Goal: Task Accomplishment & Management: Complete application form

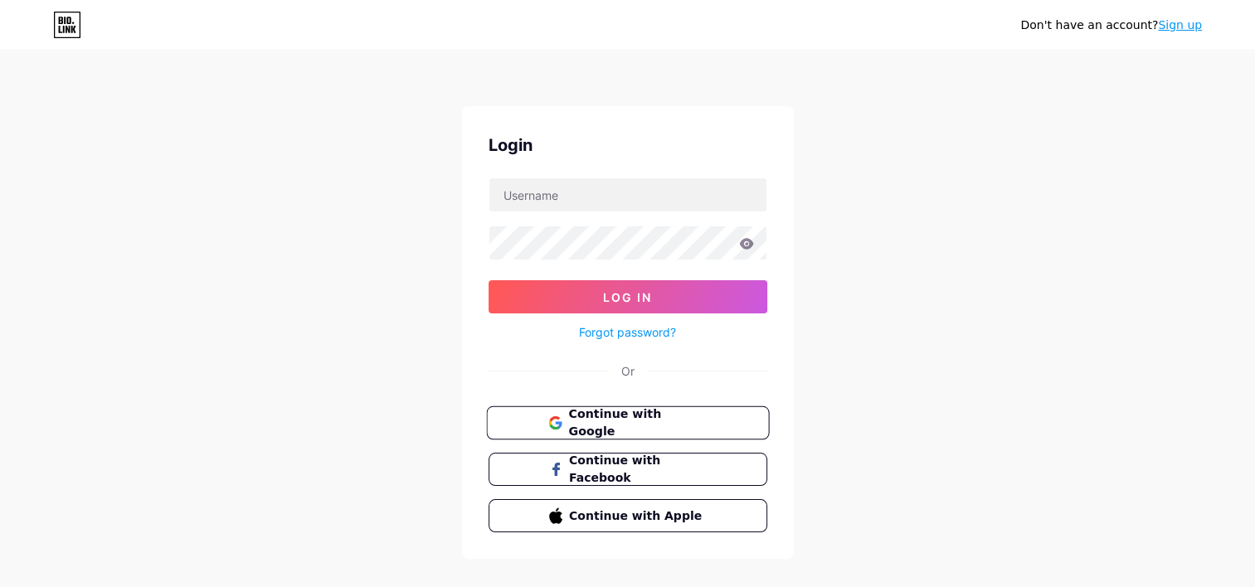
click at [562, 410] on button "Continue with Google" at bounding box center [627, 424] width 283 height 34
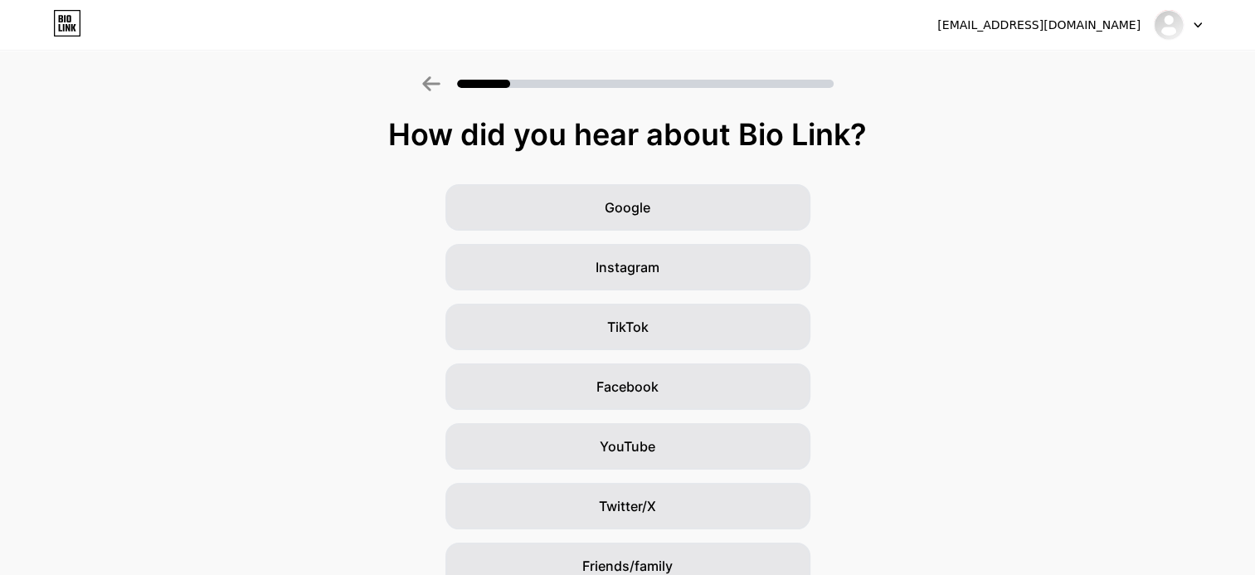
scroll to position [140, 0]
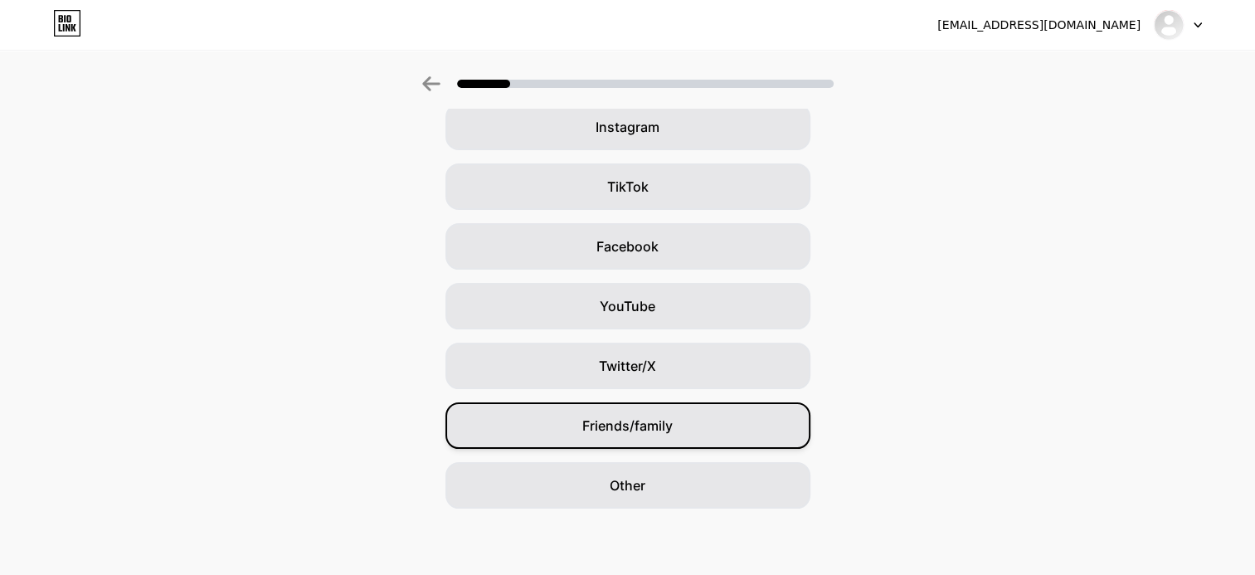
click at [684, 411] on div "Friends/family" at bounding box center [628, 425] width 365 height 46
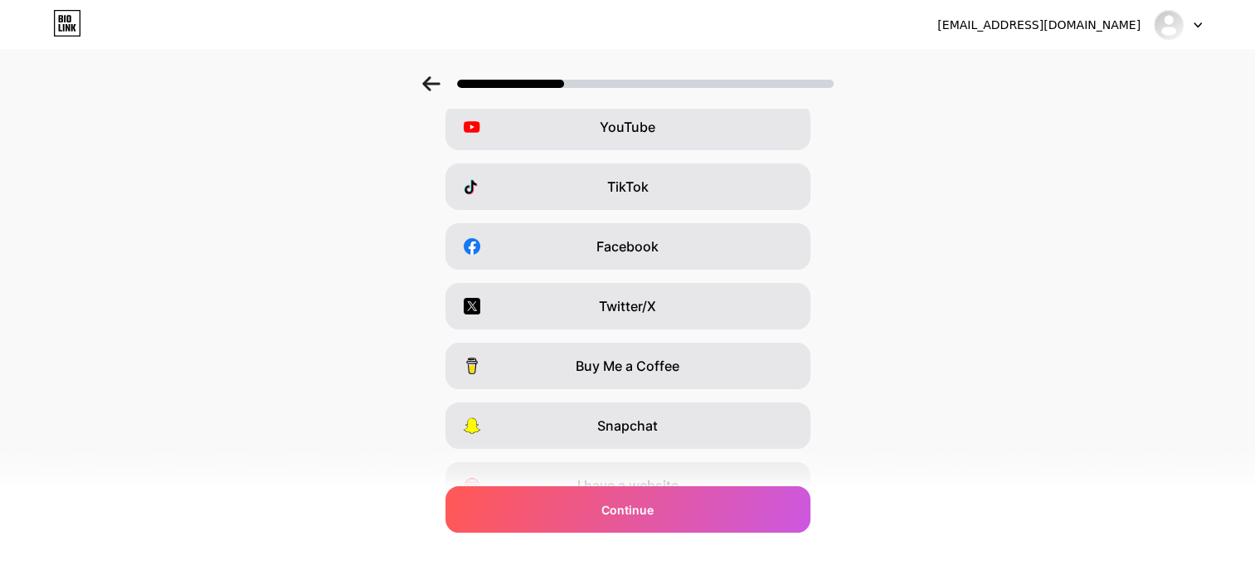
scroll to position [0, 0]
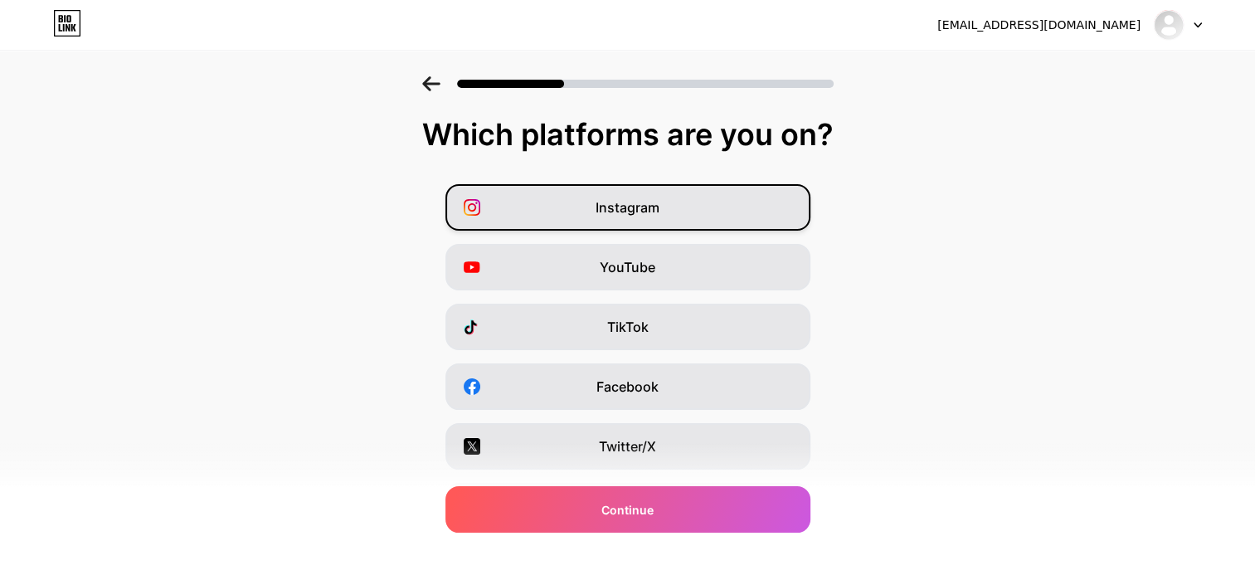
click at [635, 205] on span "Instagram" at bounding box center [628, 207] width 64 height 20
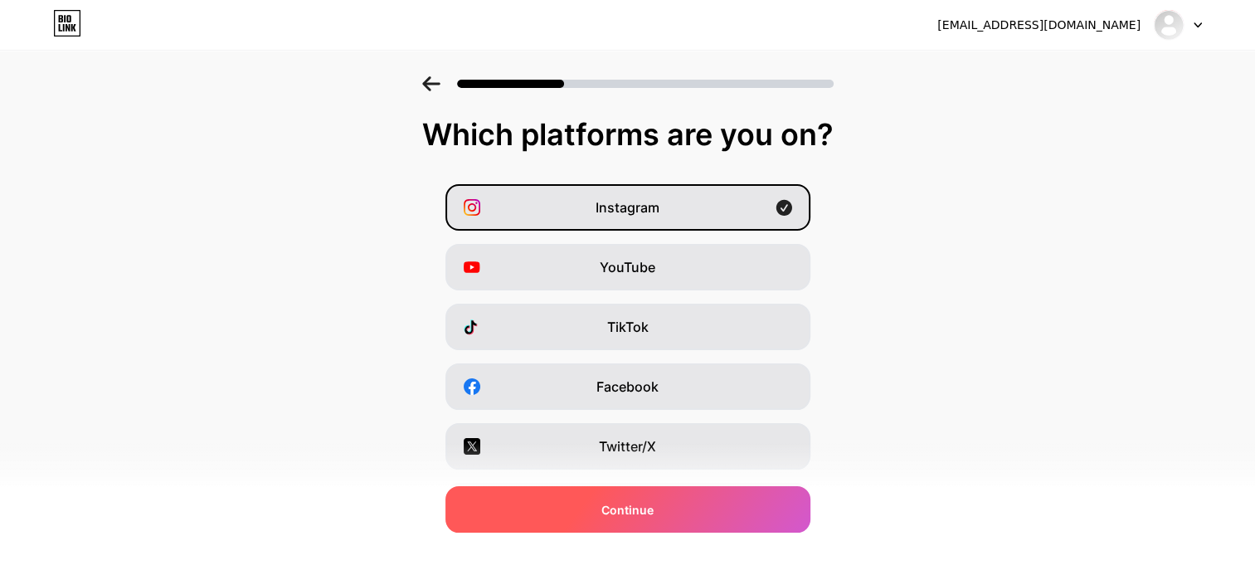
click at [615, 528] on div "Continue" at bounding box center [628, 509] width 365 height 46
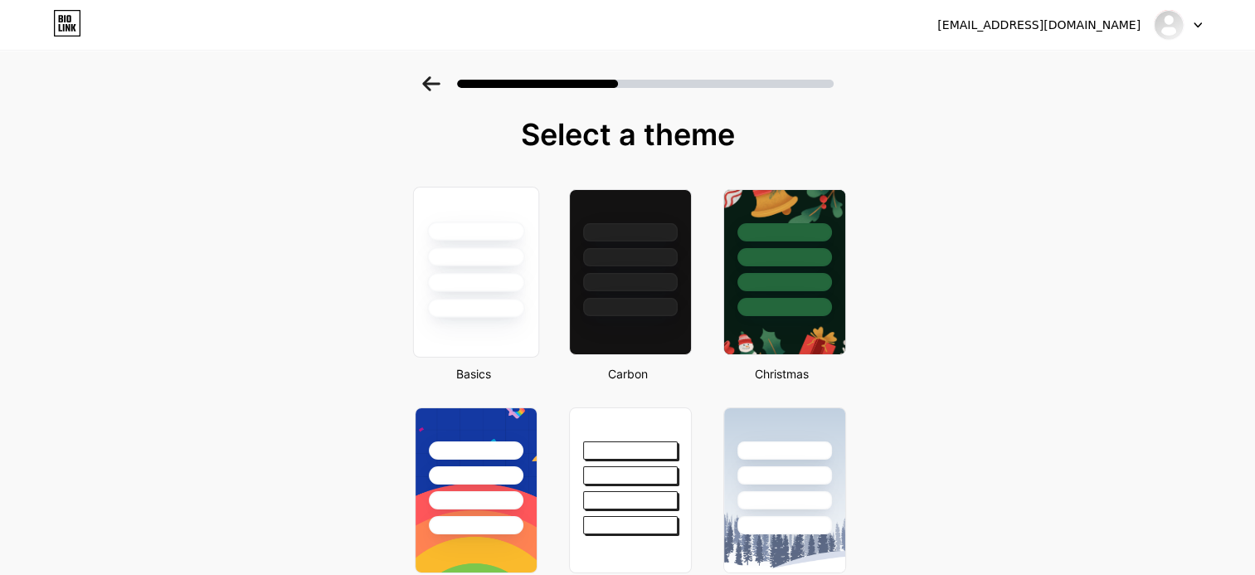
click at [484, 311] on div at bounding box center [475, 308] width 97 height 19
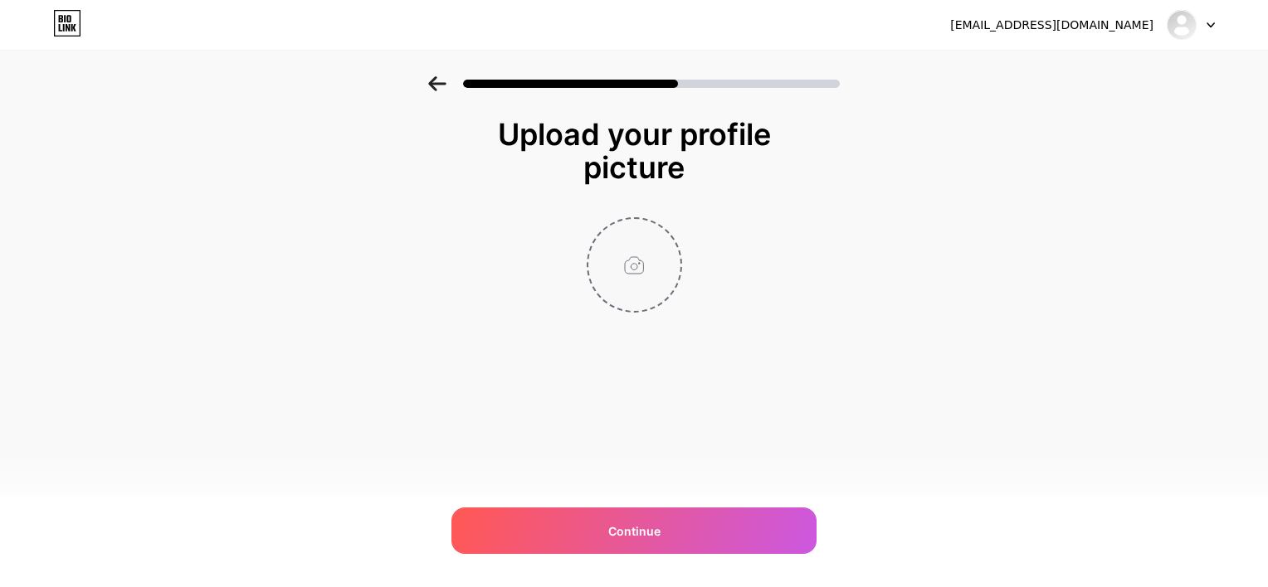
click at [637, 270] on input "file" at bounding box center [634, 265] width 92 height 92
click at [644, 265] on input "file" at bounding box center [634, 265] width 92 height 92
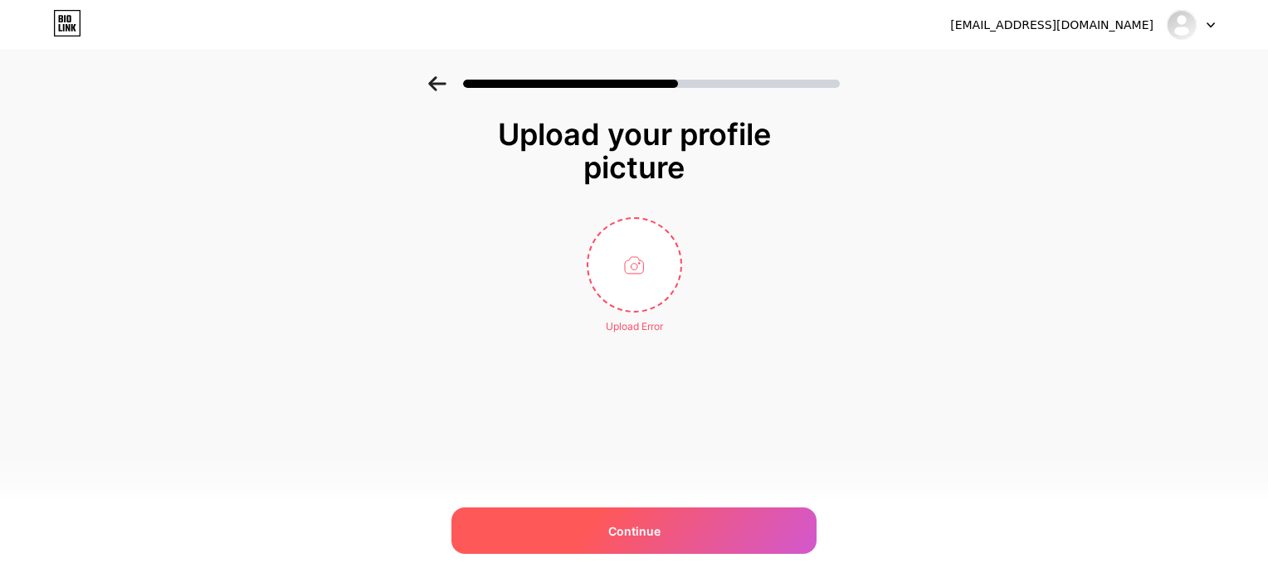
click at [647, 523] on span "Continue" at bounding box center [634, 531] width 52 height 17
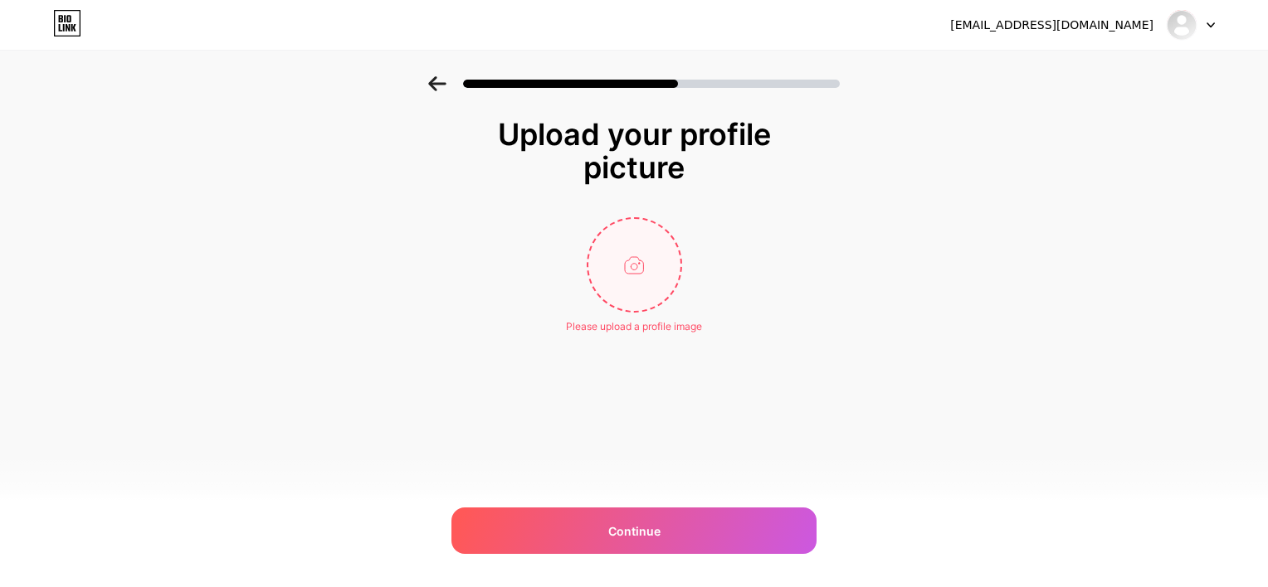
click at [657, 257] on input "file" at bounding box center [634, 265] width 92 height 92
type input "C:\fakepath\JEELMODI .jpg"
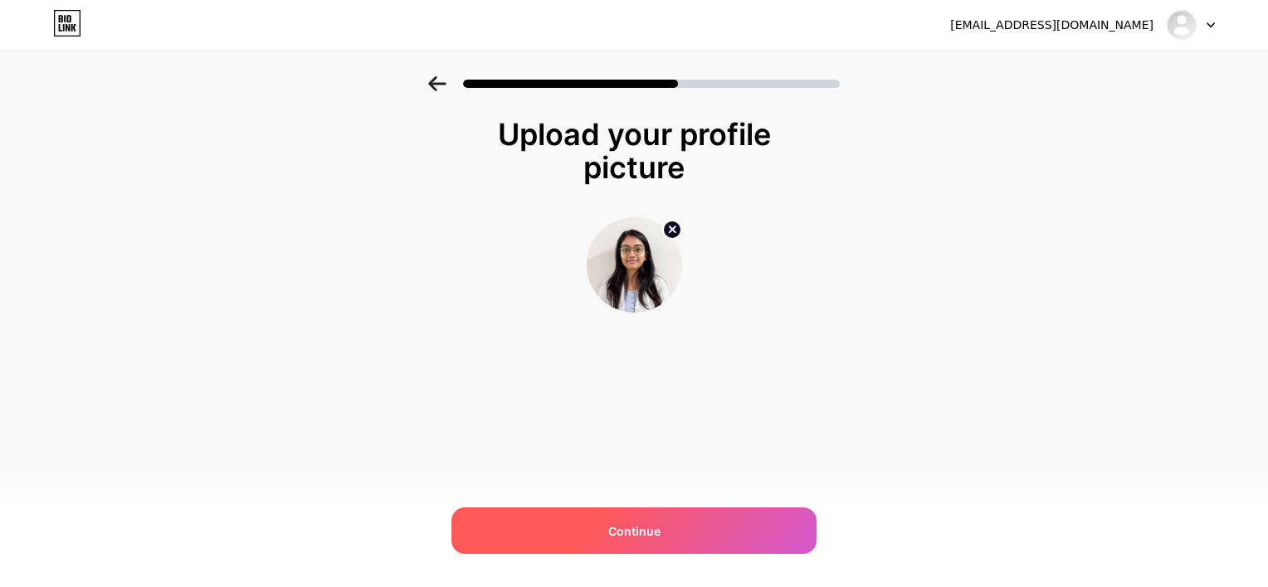
click at [617, 541] on div "Continue" at bounding box center [633, 531] width 365 height 46
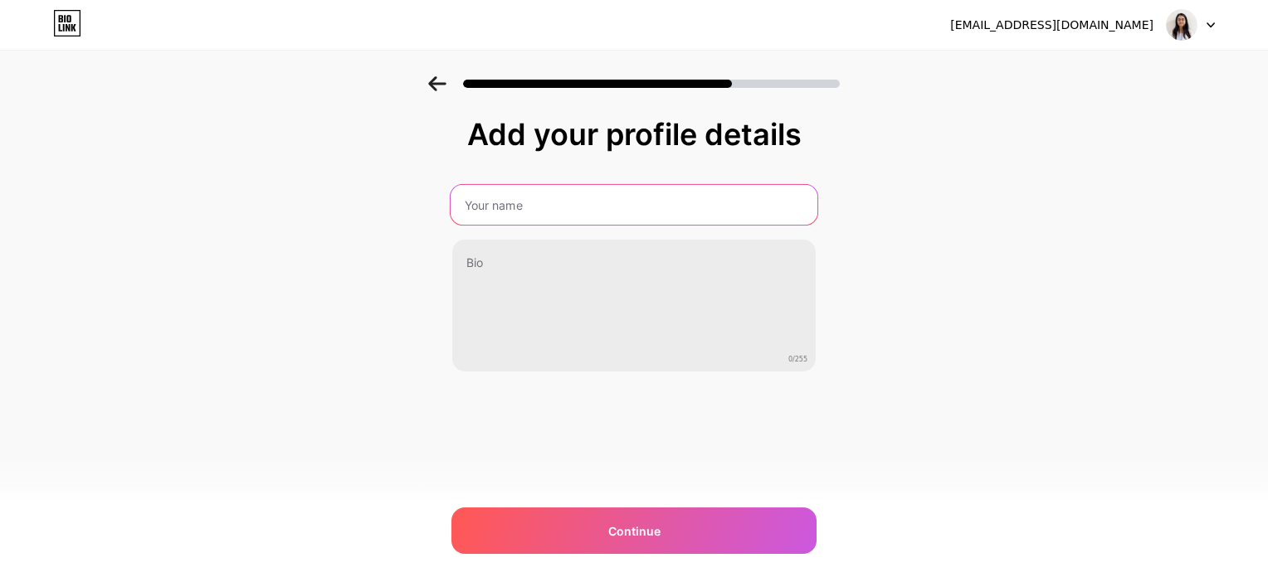
click at [504, 205] on input "text" at bounding box center [633, 205] width 367 height 40
type input "Preloved Pitara"
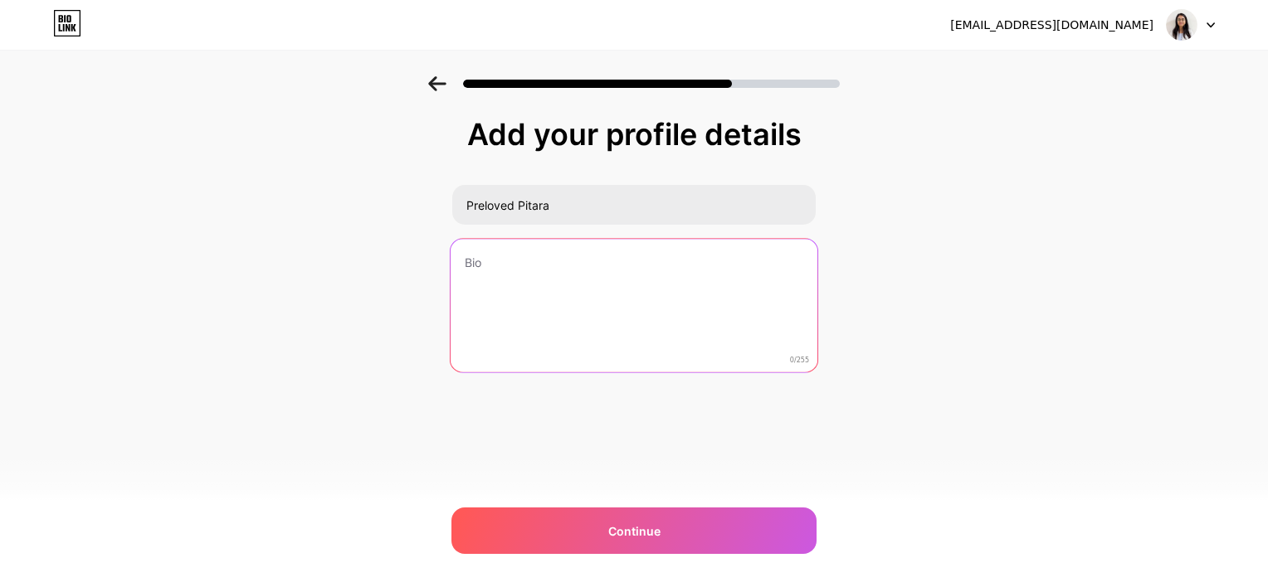
click at [478, 262] on textarea at bounding box center [633, 306] width 367 height 135
paste textarea "Preloved Pitara is where style meets sustainability — a curated marketplace con…"
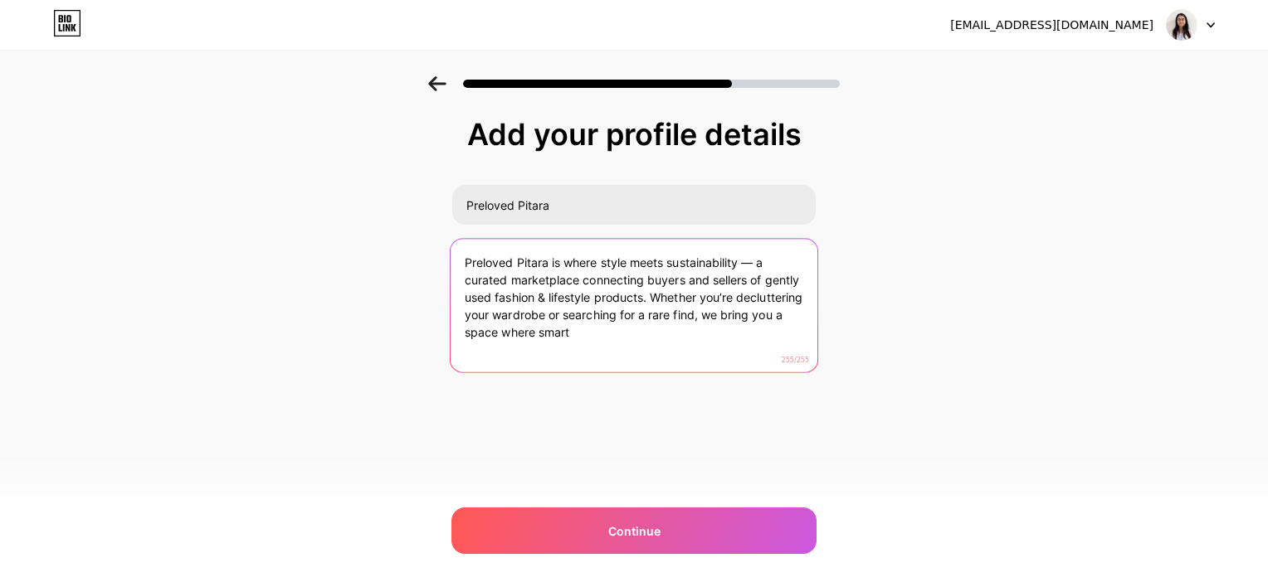
drag, startPoint x: 650, startPoint y: 300, endPoint x: 710, endPoint y: 343, distance: 74.2
click at [710, 343] on textarea "Preloved Pitara is where style meets sustainability — a curated marketplace con…" at bounding box center [633, 306] width 367 height 135
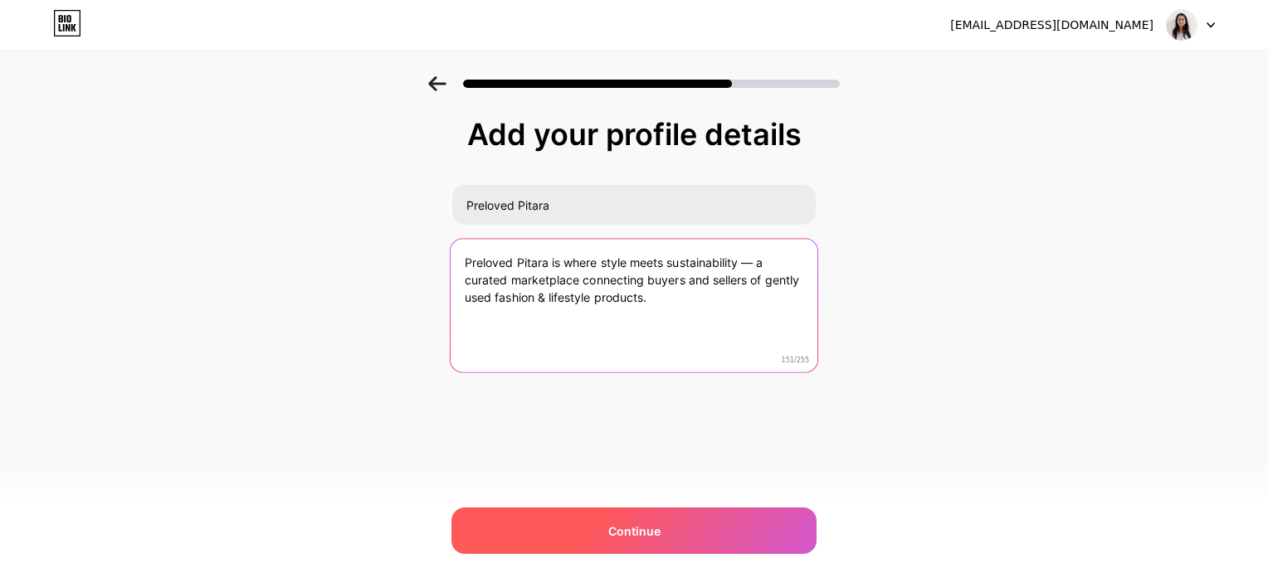
type textarea "Preloved Pitara is where style meets sustainability — a curated marketplace con…"
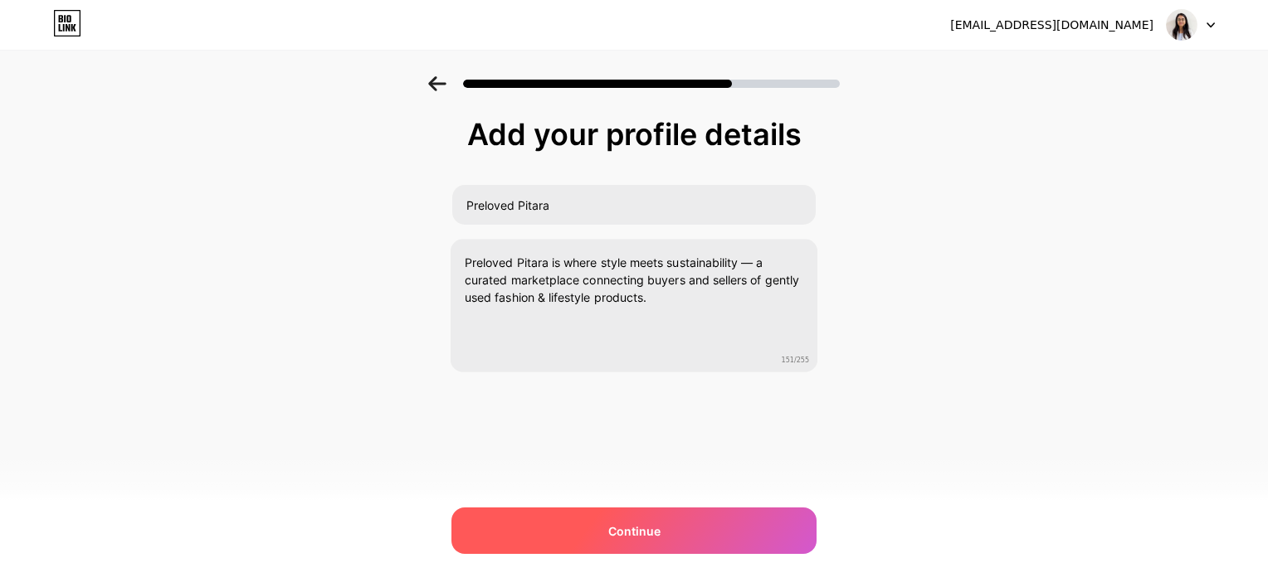
click at [660, 538] on div "Continue" at bounding box center [633, 531] width 365 height 46
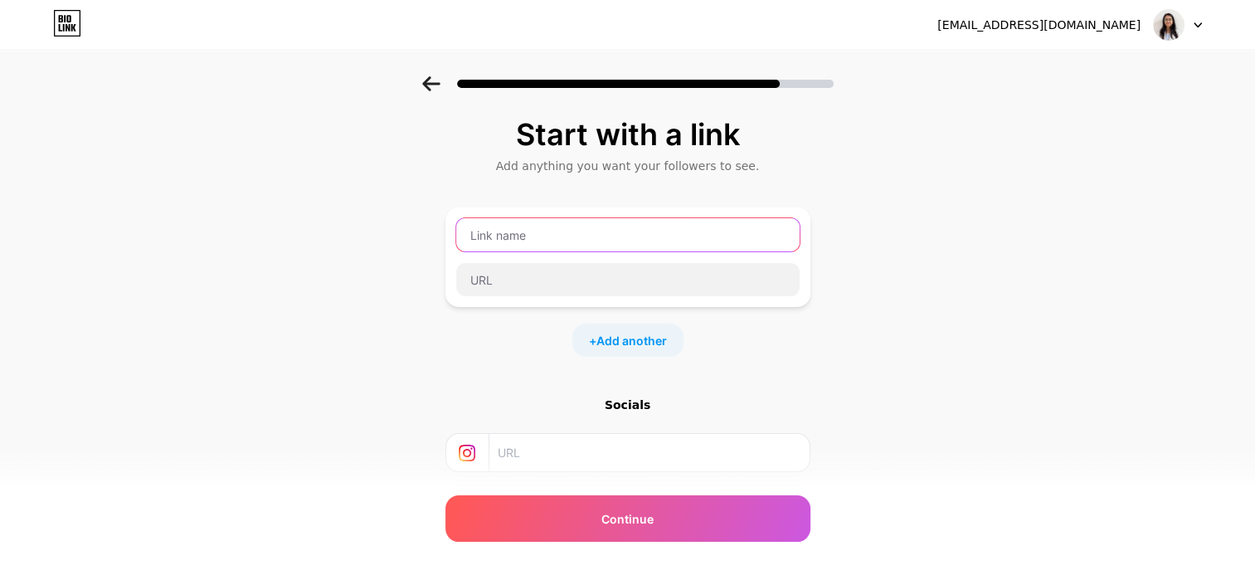
click at [606, 225] on input "text" at bounding box center [627, 234] width 343 height 33
type input "Follow us on Instagram"
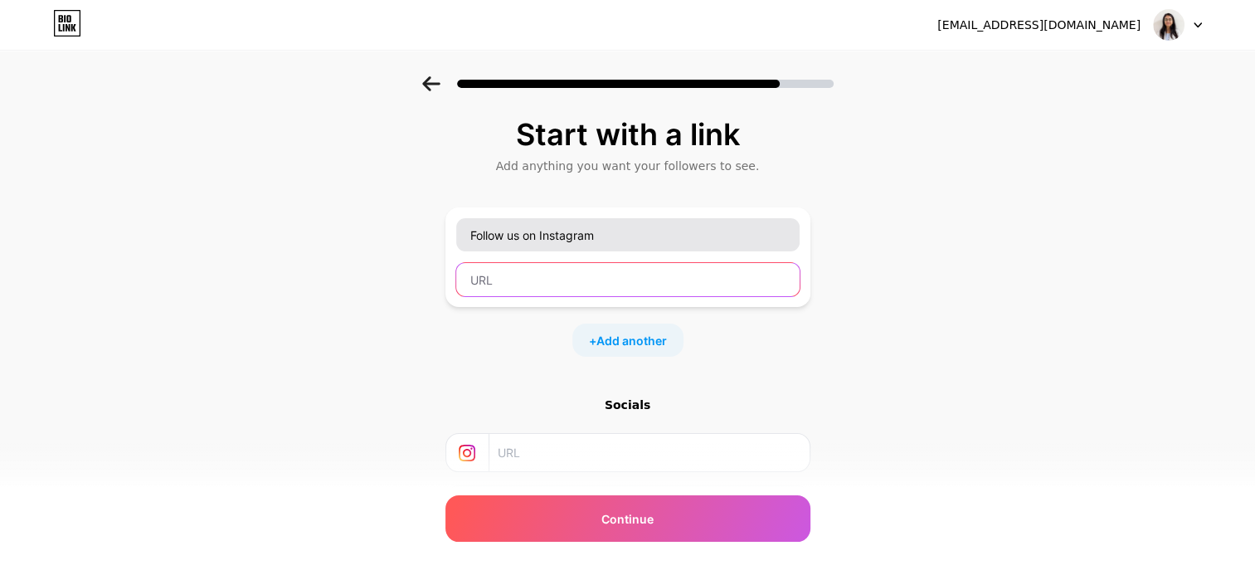
paste input "[URL][DOMAIN_NAME]"
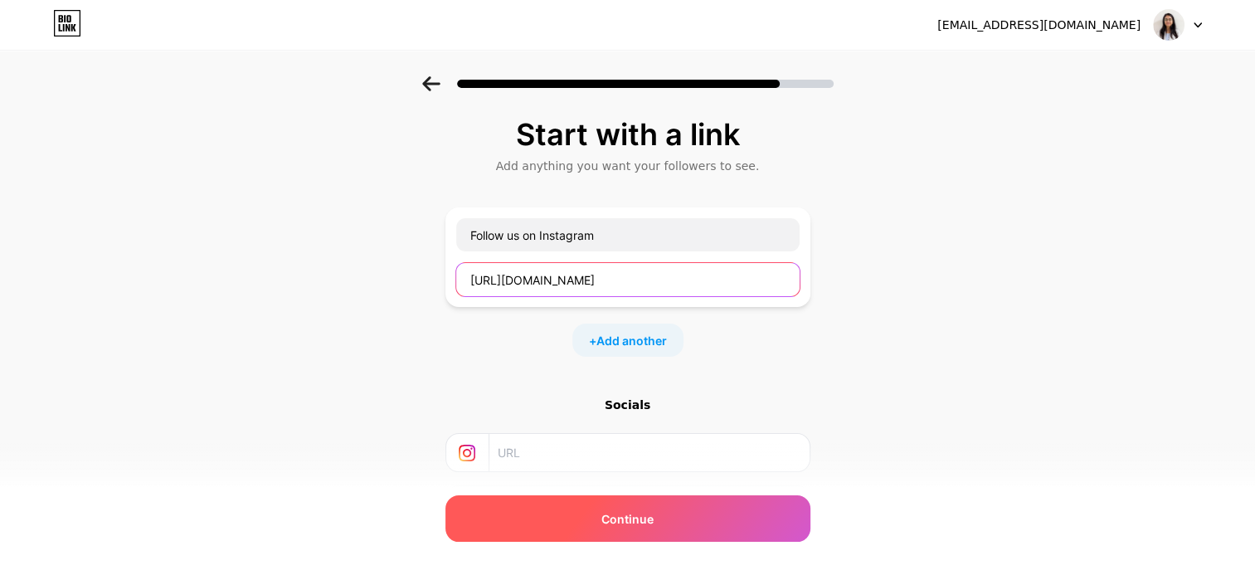
type input "[URL][DOMAIN_NAME]"
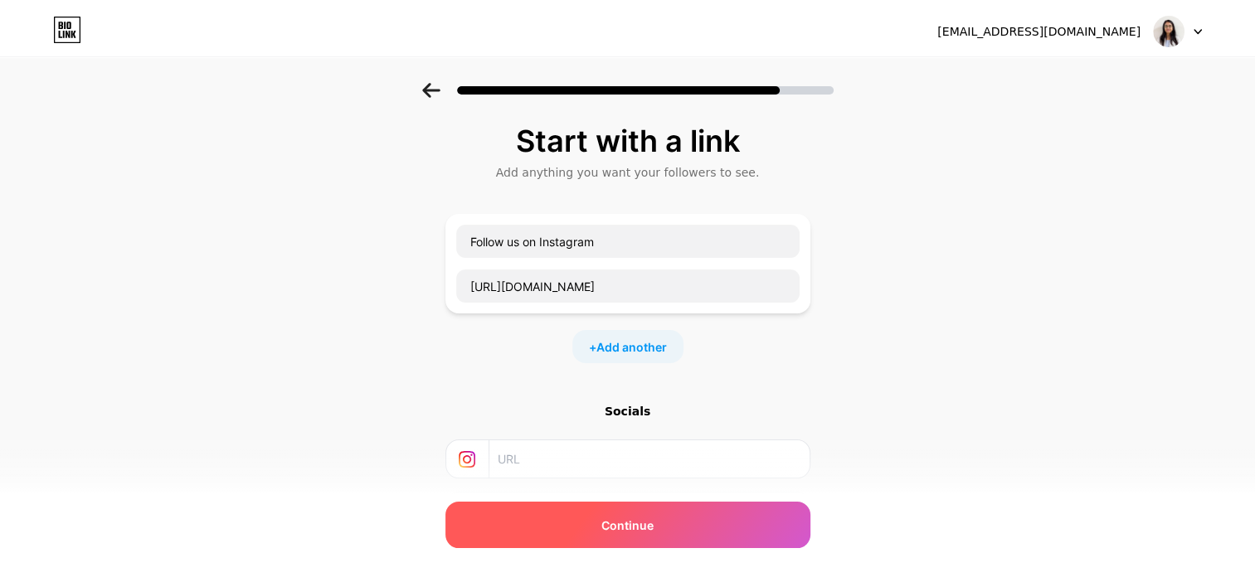
scroll to position [0, 0]
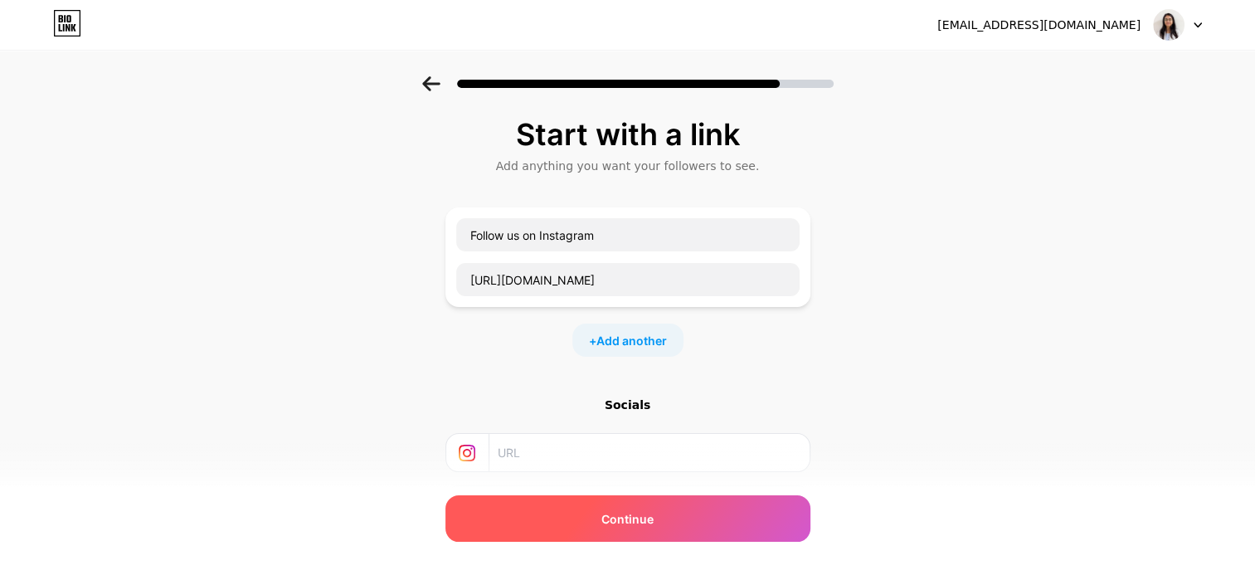
click at [620, 514] on span "Continue" at bounding box center [627, 518] width 52 height 17
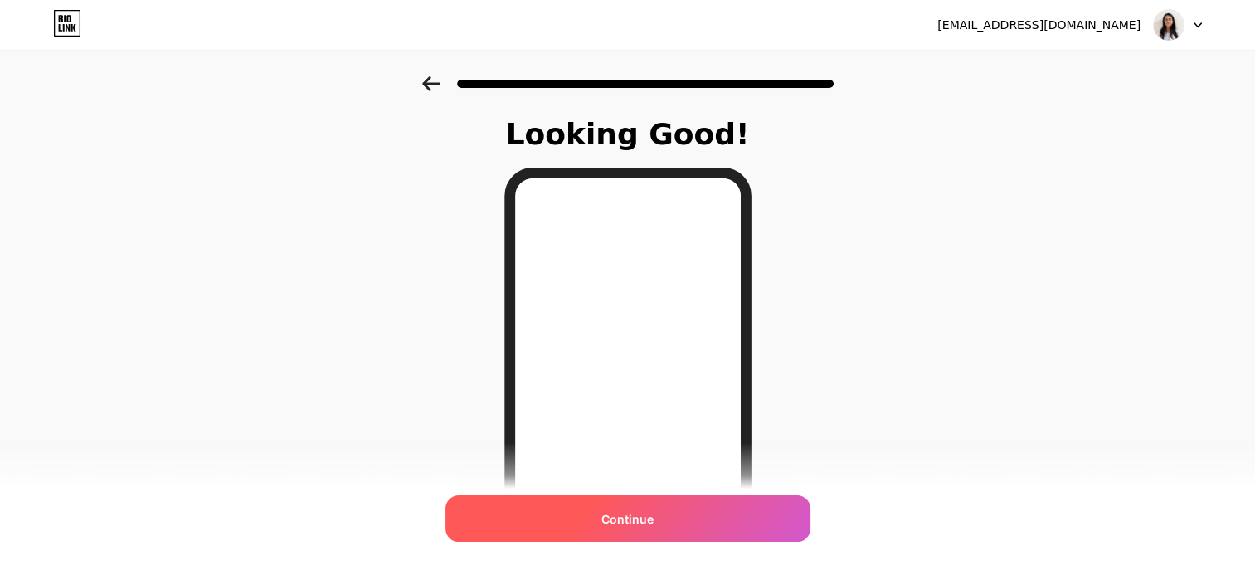
click at [611, 528] on div "Continue" at bounding box center [628, 518] width 365 height 46
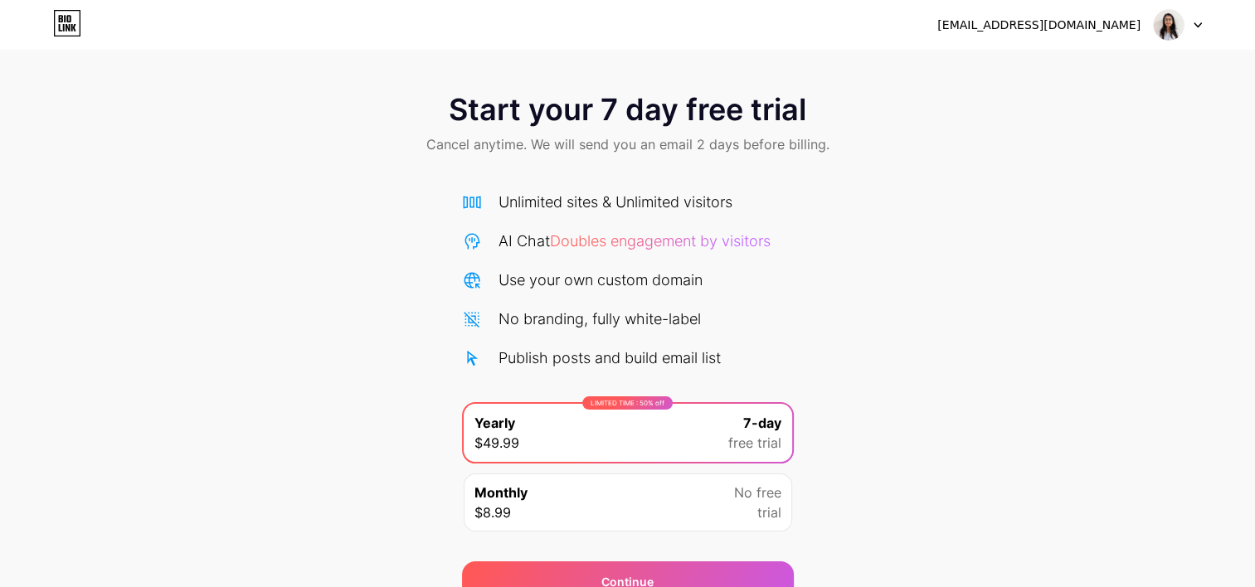
scroll to position [80, 0]
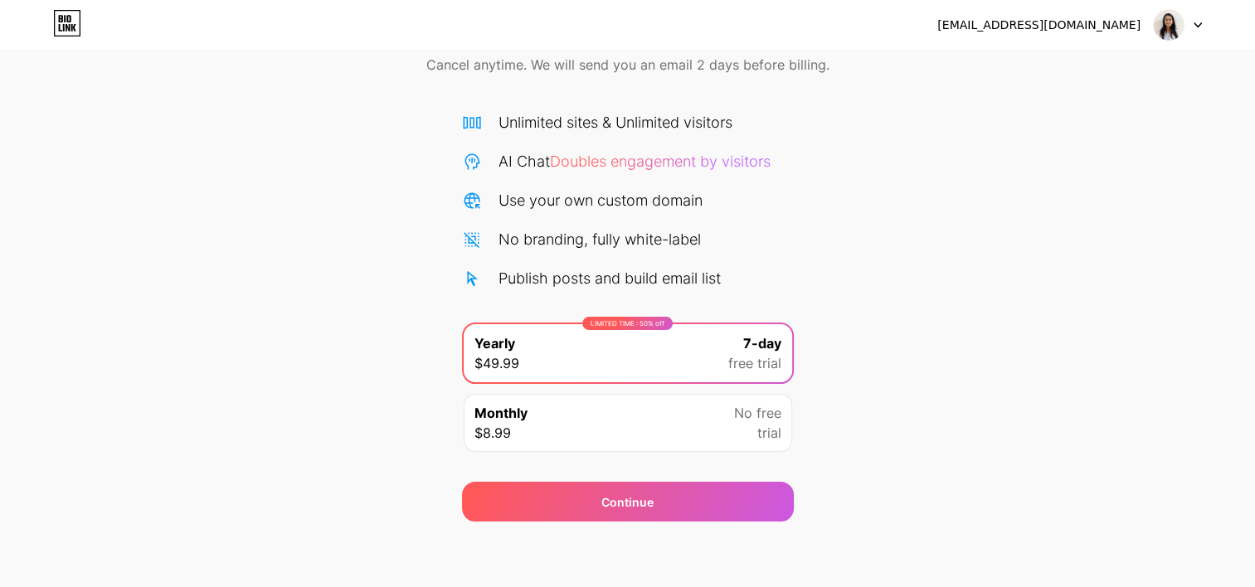
click at [629, 444] on div "Monthly $8.99 No free trial" at bounding box center [628, 423] width 329 height 58
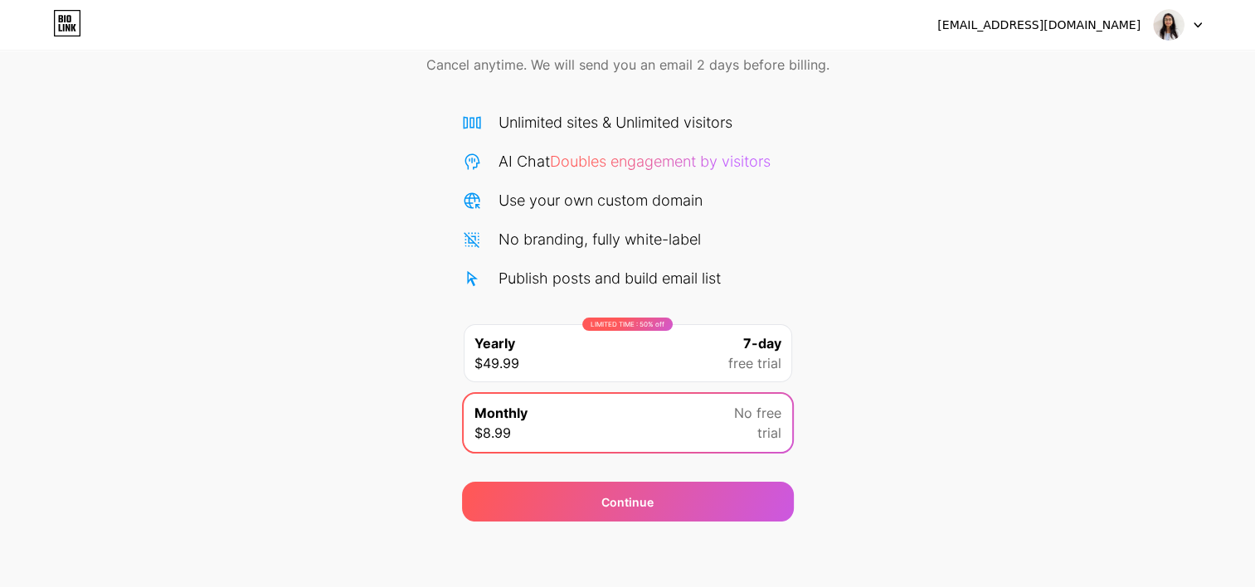
click at [549, 362] on div "LIMITED TIME : 50% off Yearly $49.99 7-day free trial" at bounding box center [628, 353] width 329 height 58
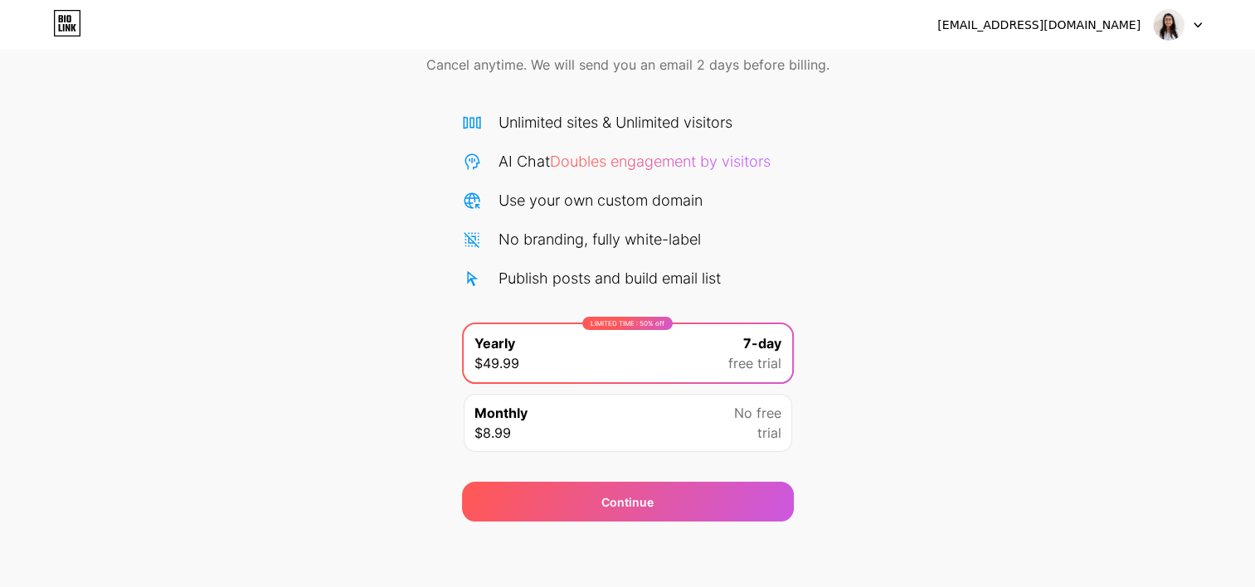
scroll to position [0, 0]
